Goal: Task Accomplishment & Management: Complete application form

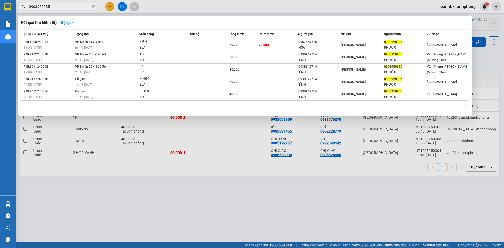
click at [108, 8] on div at bounding box center [252, 124] width 504 height 248
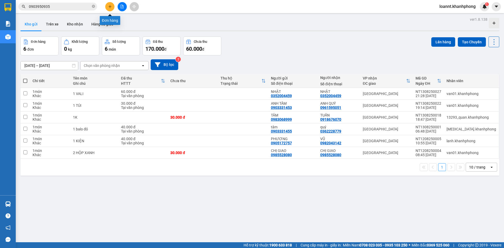
drag, startPoint x: 111, startPoint y: 7, endPoint x: 105, endPoint y: 12, distance: 8.0
click at [111, 7] on icon "plus" at bounding box center [110, 7] width 4 height 4
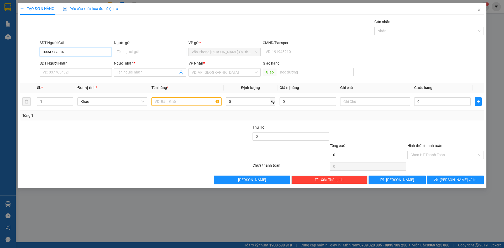
type input "0934777884"
click at [139, 55] on input "Người gửi" at bounding box center [150, 52] width 72 height 8
type input "Y"
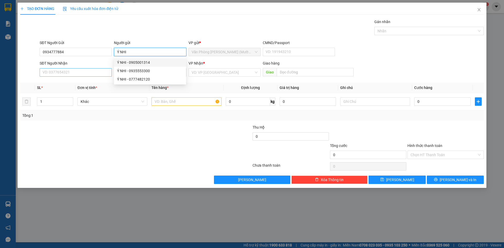
type input "Ý NHI"
click at [54, 75] on input "SĐT Người Nhận" at bounding box center [76, 72] width 72 height 8
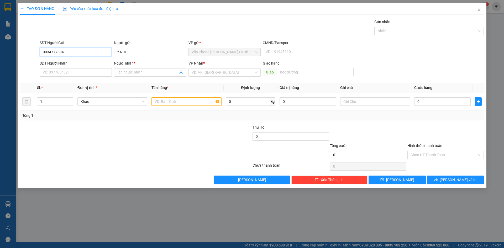
click at [46, 53] on input "0934777884" at bounding box center [76, 52] width 72 height 8
click at [56, 70] on input "SĐT Người Nhận" at bounding box center [76, 72] width 72 height 8
paste input "0934777884"
type input "0934777884"
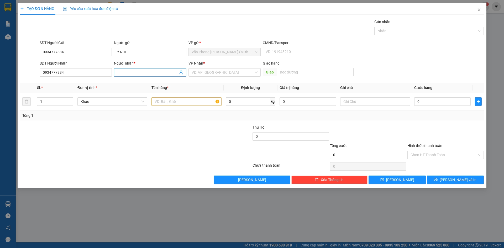
click at [127, 74] on input "Người nhận *" at bounding box center [147, 73] width 61 height 6
type input "CÔNG [PERSON_NAME]"
click at [173, 63] on div "Người nhận *" at bounding box center [150, 63] width 72 height 6
click at [173, 70] on input "CÔNG [PERSON_NAME]" at bounding box center [147, 73] width 61 height 6
click at [208, 71] on input "search" at bounding box center [223, 73] width 62 height 8
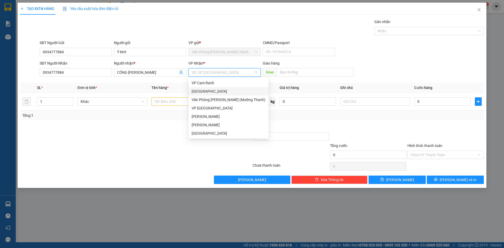
click at [204, 93] on div "[GEOGRAPHIC_DATA]" at bounding box center [229, 91] width 74 height 6
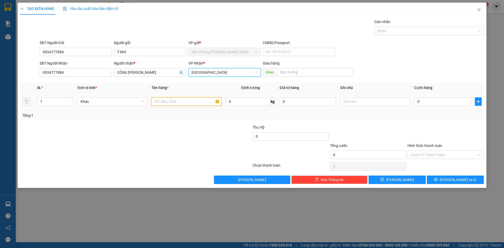
click at [178, 100] on input "text" at bounding box center [186, 101] width 70 height 8
type input "HỒ SƠ"
click at [436, 101] on input "0" at bounding box center [442, 101] width 56 height 8
type input "3"
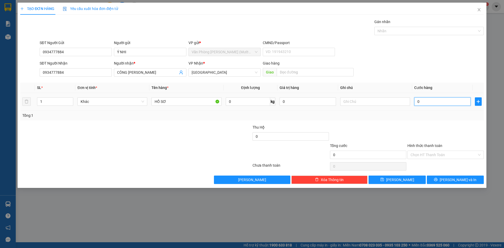
type input "3"
type input "30"
type input "30.000"
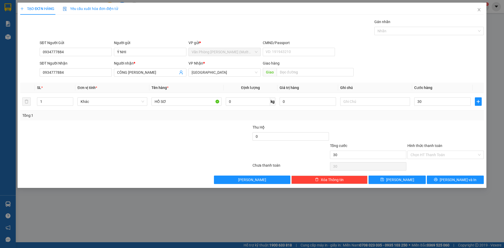
type input "30.000"
click at [429, 130] on div at bounding box center [445, 133] width 77 height 18
click at [436, 153] on input "Hình thức thanh toán" at bounding box center [444, 155] width 66 height 8
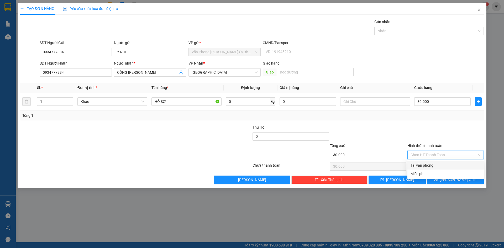
click at [423, 166] on div "Tại văn phòng" at bounding box center [446, 165] width 70 height 6
type input "0"
click at [449, 183] on button "[PERSON_NAME] và In" at bounding box center [455, 180] width 57 height 8
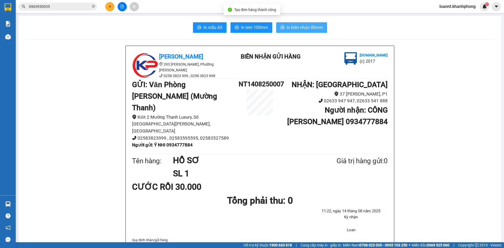
click at [287, 25] on span "In biên nhận 80mm" at bounding box center [305, 27] width 36 height 7
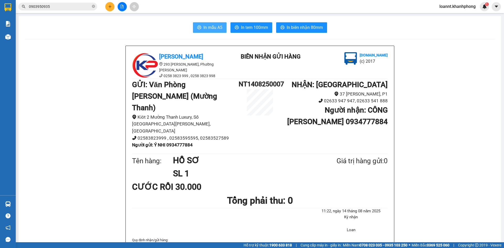
click at [213, 28] on span "In mẫu A5" at bounding box center [212, 27] width 19 height 7
